Goal: Task Accomplishment & Management: Complete application form

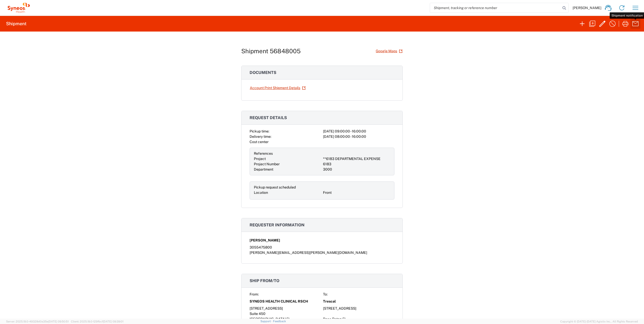
click at [635, 25] on icon "button" at bounding box center [635, 24] width 8 height 8
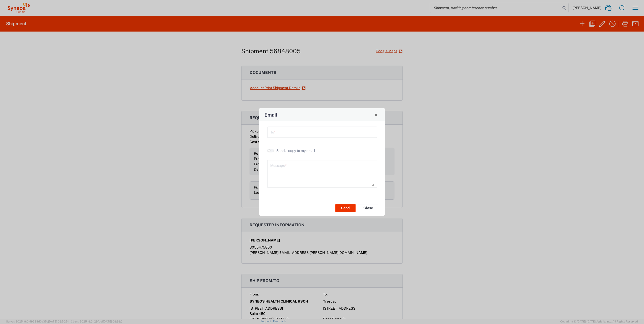
click at [369, 207] on button "Close" at bounding box center [368, 208] width 20 height 8
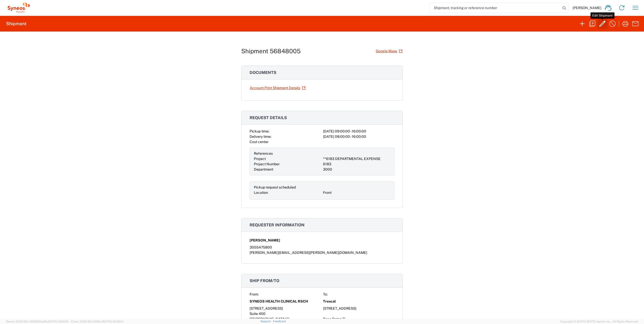
click at [603, 24] on icon "button" at bounding box center [602, 24] width 8 height 8
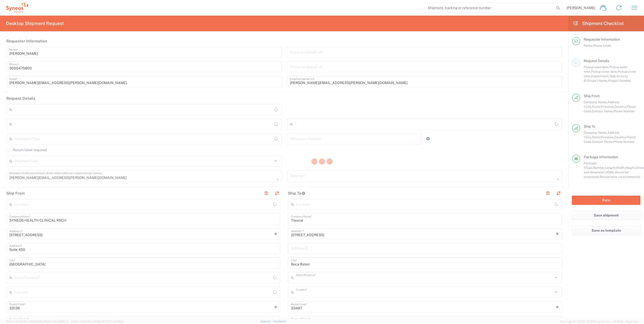
type input "[US_STATE]"
type input "[GEOGRAPHIC_DATA]"
type input "Business (General)"
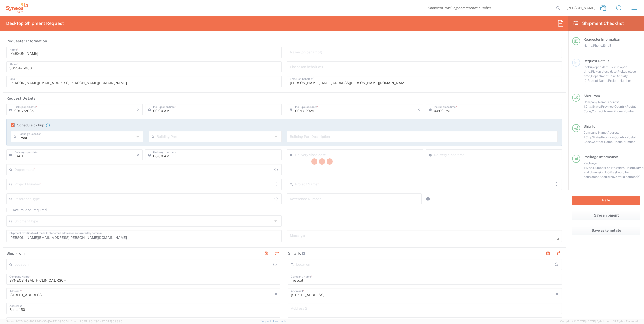
type input "**6183 DEPARTMENTAL EXPENSE"
type input "[US_STATE]"
type input "Business (General)"
type input "3000"
type input "6183"
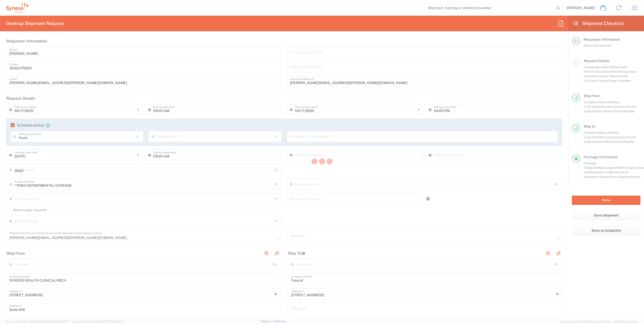
type input "SYNEOS HEALTH CLINICAL RSCH-[GEOGRAPHIC_DATA] [GEOGRAPHIC_DATA]"
type input "[GEOGRAPHIC_DATA]"
type input "Medium Box"
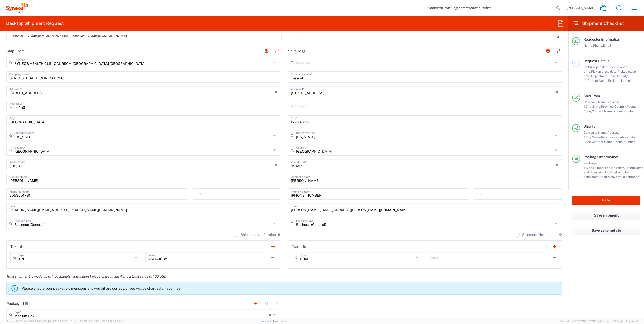
scroll to position [202, 0]
click at [582, 202] on button "Rate" at bounding box center [606, 200] width 69 height 9
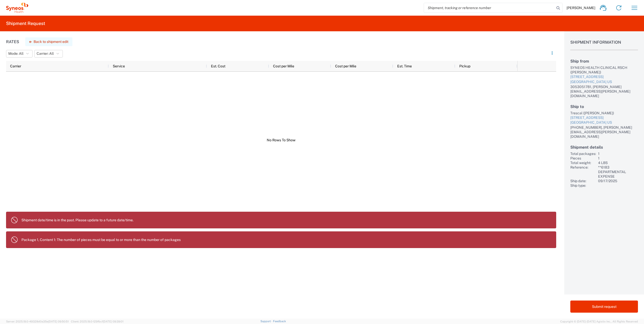
click at [61, 42] on button "Back to shipment edit" at bounding box center [48, 41] width 47 height 9
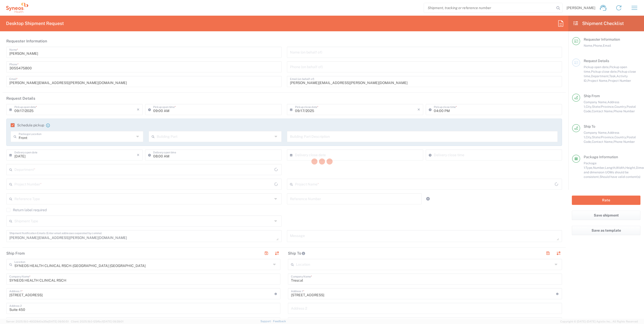
type input "[US_STATE]"
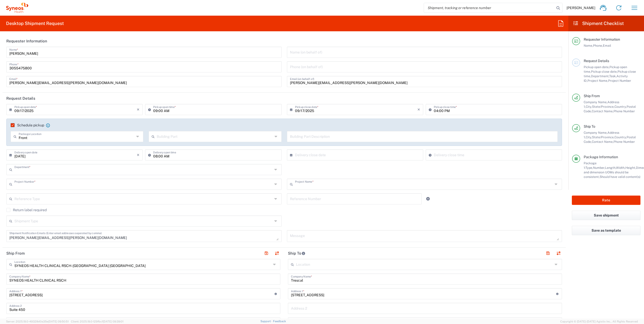
type input "3000"
type input "**6183 DEPARTMENTAL EXPENSE"
type input "6183"
type input "[US_STATE]"
type input "Medium Box"
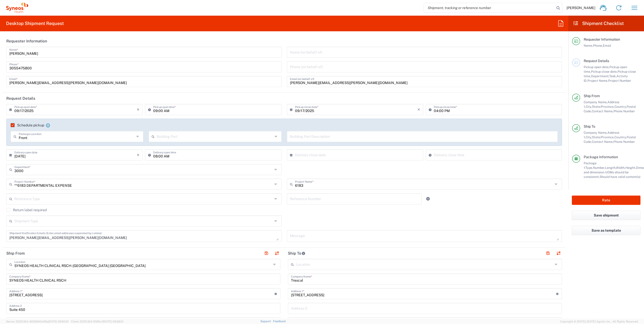
click at [93, 154] on input "[DATE]" at bounding box center [75, 154] width 122 height 9
click at [74, 193] on span "17" at bounding box center [76, 193] width 8 height 7
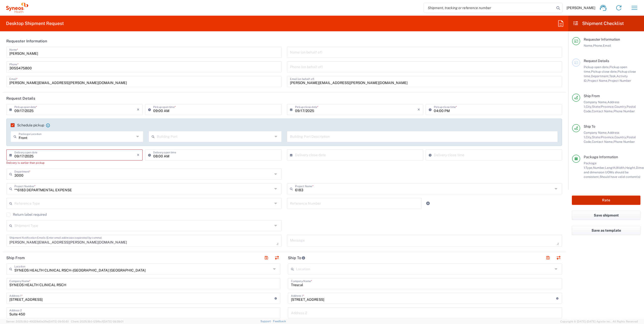
click at [585, 201] on button "Rate" at bounding box center [606, 200] width 69 height 9
click at [615, 199] on button "Rate" at bounding box center [606, 200] width 69 height 9
click at [196, 156] on input "08:00 AM" at bounding box center [215, 154] width 125 height 9
click at [262, 155] on input "08:00 AM" at bounding box center [215, 154] width 125 height 9
click at [261, 156] on input "08:00 AM" at bounding box center [215, 154] width 125 height 9
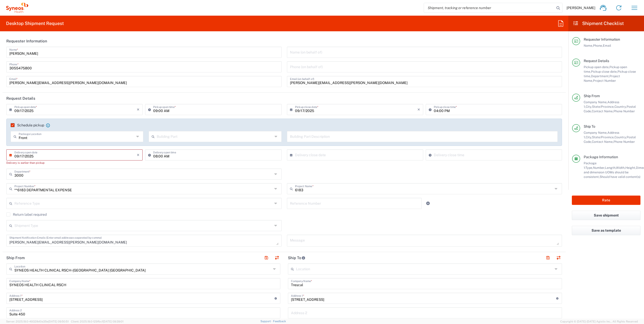
click at [99, 157] on input "09/17/2025" at bounding box center [75, 154] width 122 height 9
click at [63, 200] on span "22" at bounding box center [61, 200] width 8 height 7
type input "[DATE]"
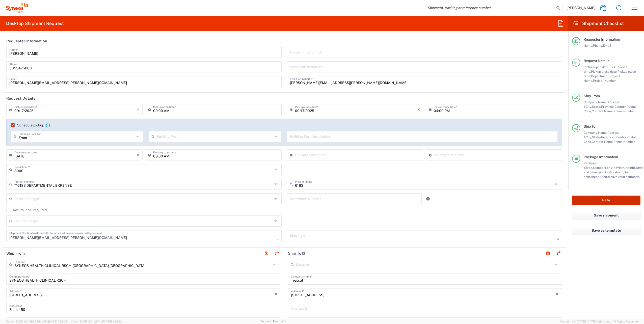
click at [605, 200] on button "Rate" at bounding box center [606, 200] width 69 height 9
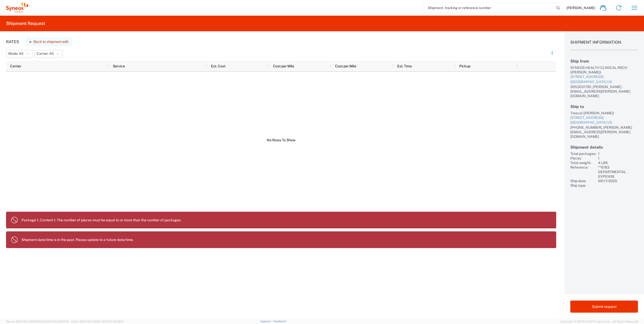
click at [59, 43] on button "Back to shipment edit" at bounding box center [48, 41] width 47 height 9
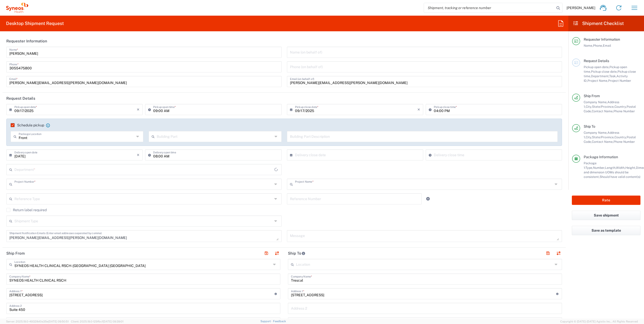
type input "**6183 DEPARTMENTAL EXPENSE"
type input "6183"
type input "[US_STATE]"
type input "Medium Box"
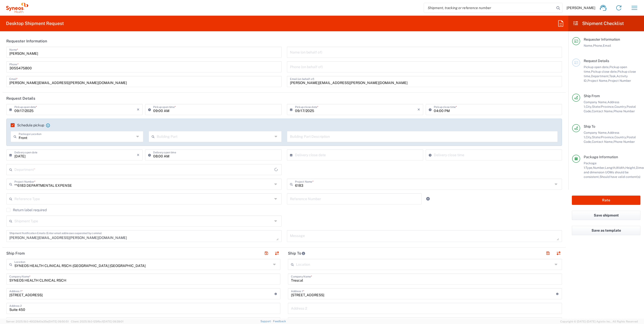
type input "3000"
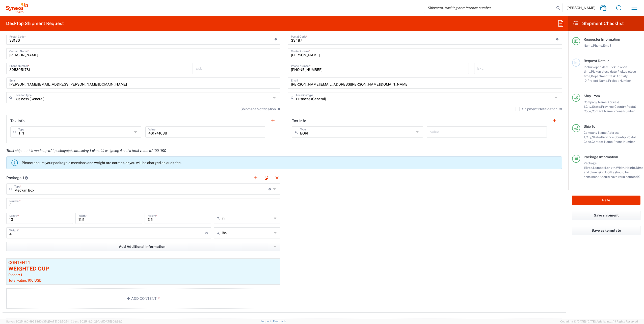
scroll to position [353, 0]
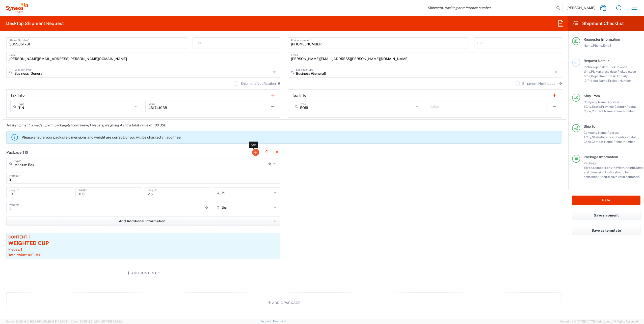
click at [253, 152] on button "button" at bounding box center [255, 152] width 7 height 7
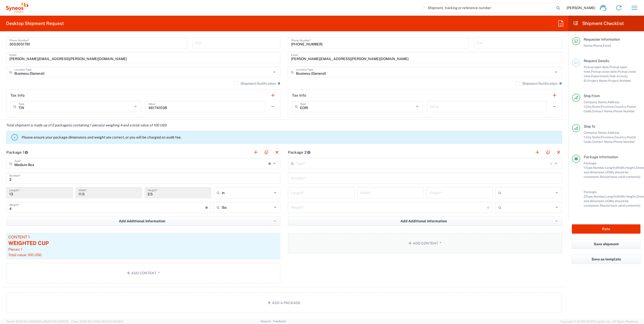
click at [411, 242] on button "Add Content *" at bounding box center [425, 243] width 274 height 21
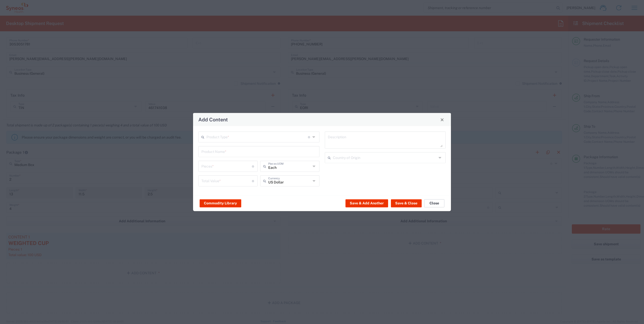
click at [430, 202] on button "Close" at bounding box center [434, 203] width 20 height 8
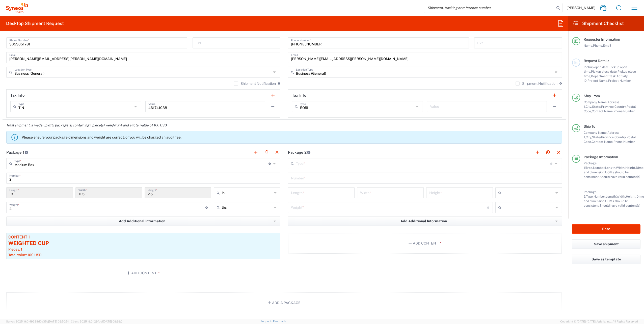
click at [332, 161] on input "text" at bounding box center [423, 163] width 254 height 9
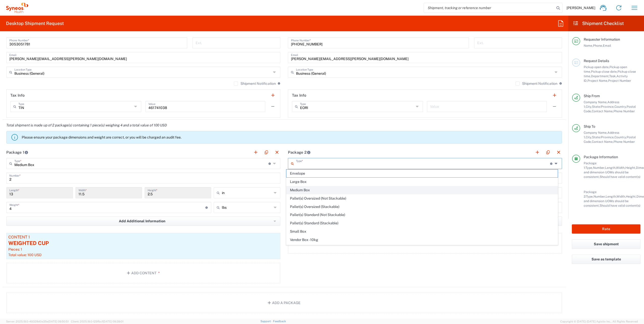
click at [307, 189] on span "Medium Box" at bounding box center [421, 190] width 271 height 8
type input "Medium Box"
type input "13"
type input "11.5"
type input "2.5"
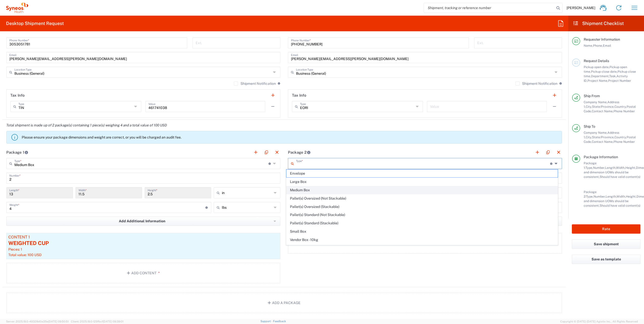
type input "in"
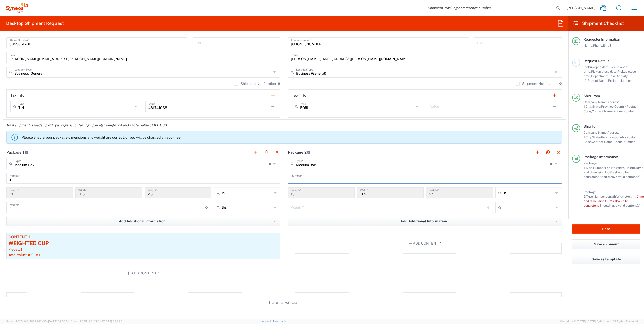
click at [310, 177] on input "text" at bounding box center [425, 177] width 268 height 9
drag, startPoint x: 19, startPoint y: 180, endPoint x: -5, endPoint y: 180, distance: 23.7
click at [0, 180] on html "[PERSON_NAME] Home Shipment estimator Shipment tracking Desktop shipment reques…" at bounding box center [322, 162] width 644 height 324
type input "1"
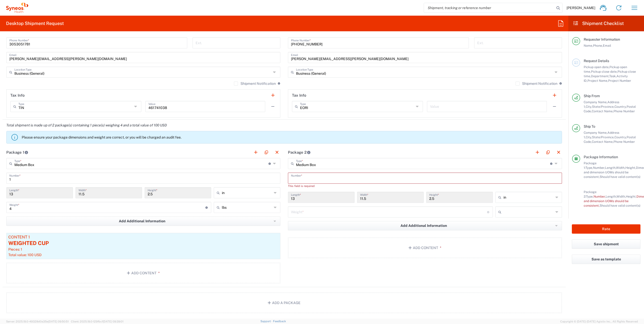
click at [300, 176] on input "text" at bounding box center [425, 177] width 268 height 9
type input "1"
click at [312, 207] on input "number" at bounding box center [389, 207] width 196 height 9
type input "4"
click at [390, 244] on button "Add Content *" at bounding box center [425, 243] width 274 height 21
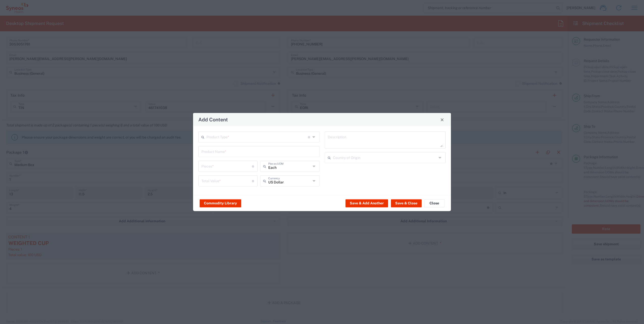
click at [215, 139] on input "text" at bounding box center [256, 136] width 101 height 9
click at [219, 154] on span "General Commodity" at bounding box center [259, 156] width 120 height 8
type input "General Commodity"
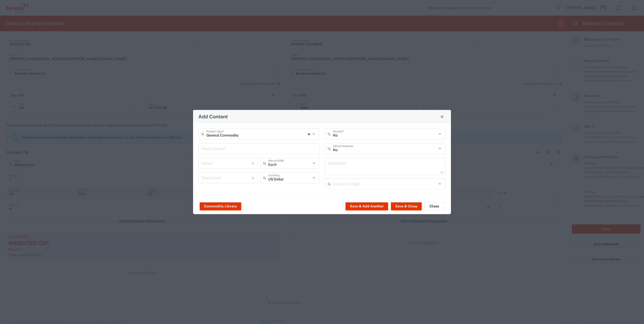
click at [212, 163] on input "number" at bounding box center [226, 162] width 50 height 9
type input "1"
click at [216, 151] on input "text" at bounding box center [258, 148] width 115 height 9
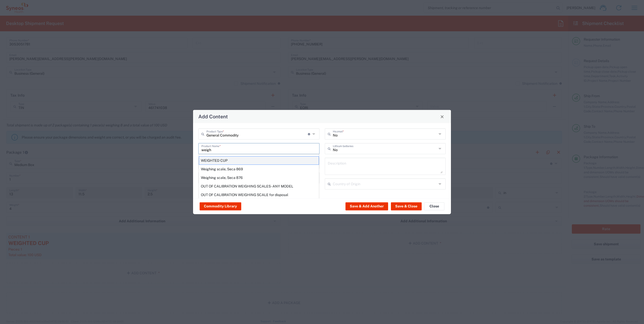
click at [219, 161] on div "WEIGHTED CUP" at bounding box center [259, 160] width 120 height 9
type input "WEIGHTED CUP"
type textarea "STAINLESS STEEL"
type input "[GEOGRAPHIC_DATA]"
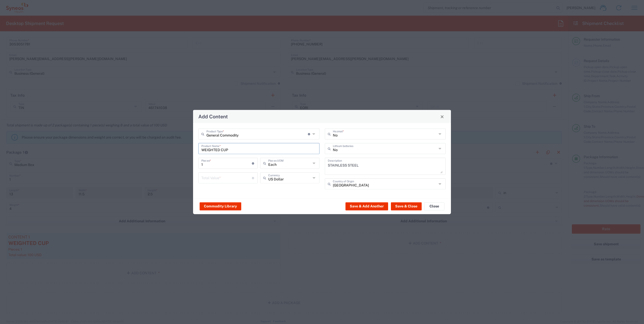
click at [239, 181] on input "number" at bounding box center [226, 177] width 50 height 9
type input "100"
click at [398, 206] on button "Save & Close" at bounding box center [406, 206] width 31 height 8
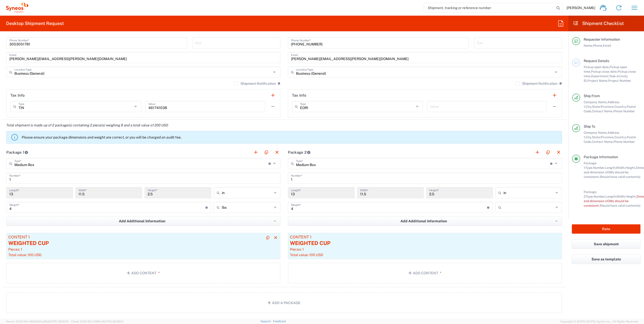
click at [76, 247] on div "Pieces: 1" at bounding box center [143, 249] width 270 height 5
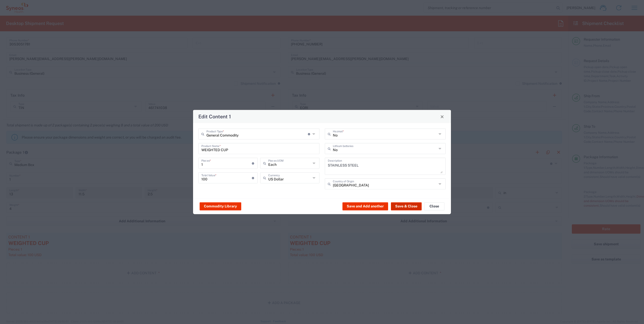
click at [418, 205] on button "Save & Close" at bounding box center [406, 206] width 31 height 8
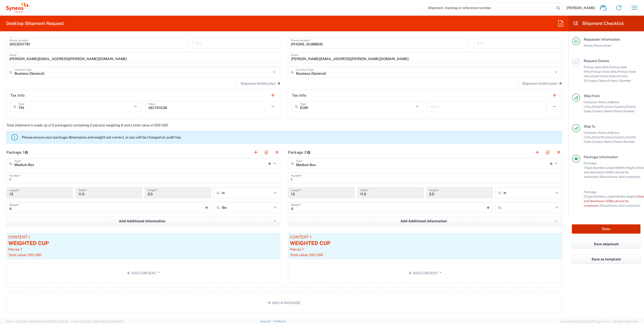
click at [618, 230] on button "Rate" at bounding box center [606, 228] width 69 height 9
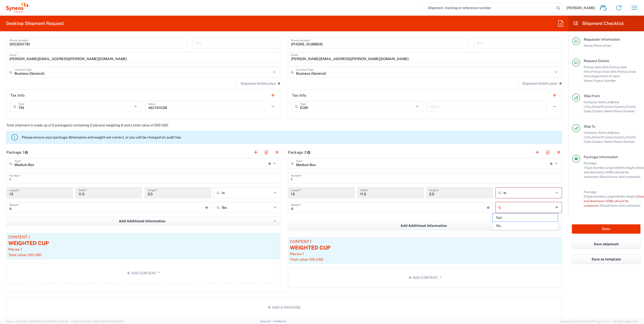
click at [509, 204] on input "text" at bounding box center [528, 207] width 50 height 8
click at [505, 227] on span "lbs" at bounding box center [524, 226] width 65 height 8
type input "lbs"
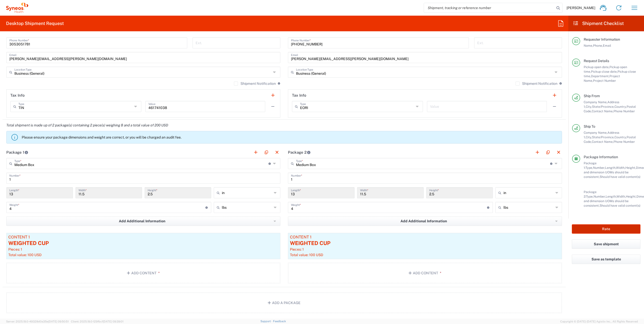
click at [621, 228] on button "Rate" at bounding box center [606, 228] width 69 height 9
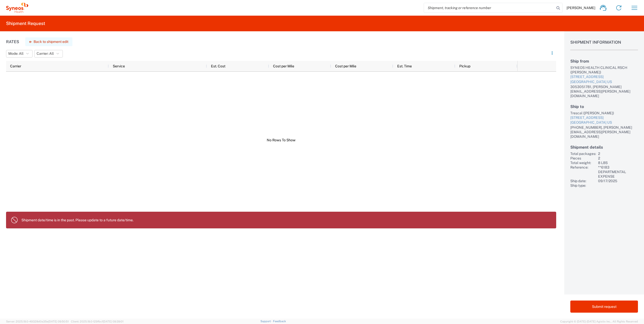
click at [35, 42] on button "Back to shipment edit" at bounding box center [48, 41] width 47 height 9
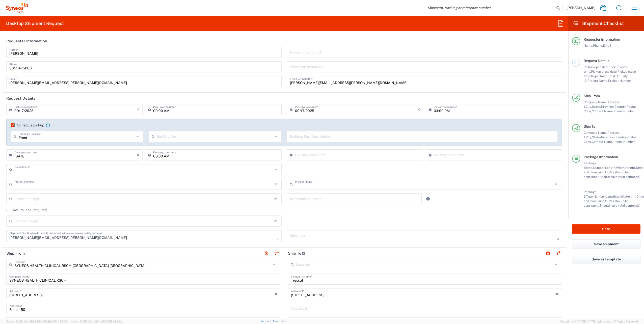
type input "3000"
type input "**6183 DEPARTMENTAL EXPENSE"
type input "6183"
type input "[US_STATE]"
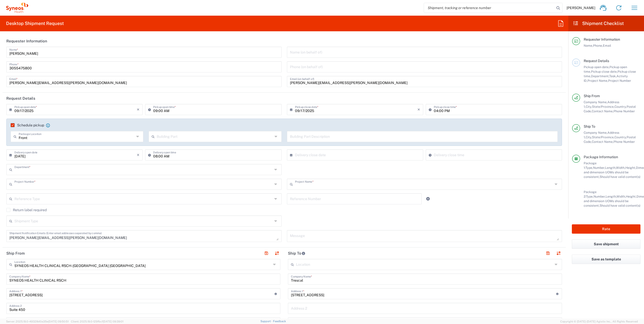
type input "Medium Box"
click at [182, 112] on input "09:00 AM" at bounding box center [215, 109] width 125 height 9
drag, startPoint x: 156, startPoint y: 111, endPoint x: 146, endPoint y: 111, distance: 10.1
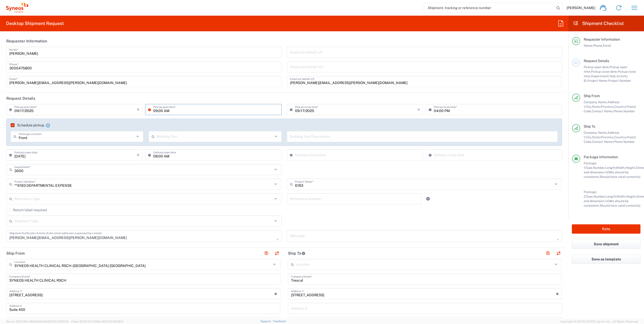
click at [146, 111] on div "09:00 AM Pickup open time *" at bounding box center [213, 109] width 136 height 11
type input "01:00 PM"
click at [486, 211] on agx-checkbox-control "Return label required" at bounding box center [283, 210] width 555 height 4
click at [616, 228] on button "Rate" at bounding box center [606, 228] width 69 height 9
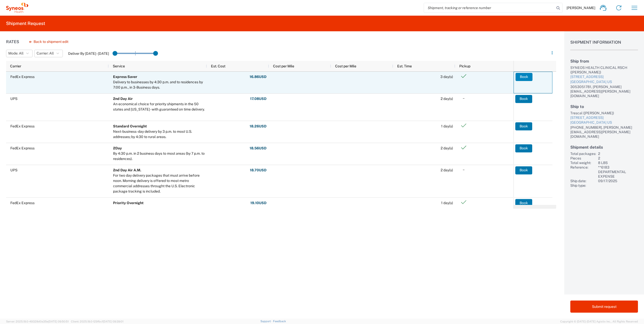
click at [521, 76] on button "Book" at bounding box center [523, 77] width 17 height 8
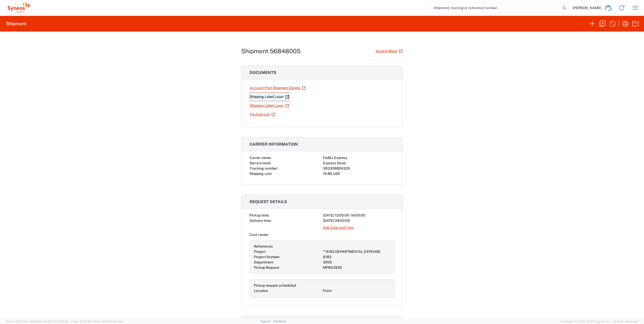
click at [274, 96] on link "Shipping Label Laser" at bounding box center [269, 96] width 40 height 9
